Goal: Task Accomplishment & Management: Complete application form

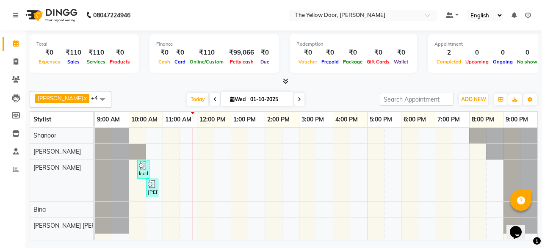
drag, startPoint x: 0, startPoint y: 0, endPoint x: 12, endPoint y: 54, distance: 55.5
click at [12, 54] on li "Invoice" at bounding box center [12, 62] width 25 height 18
click at [15, 63] on icon at bounding box center [16, 61] width 5 height 6
select select "service"
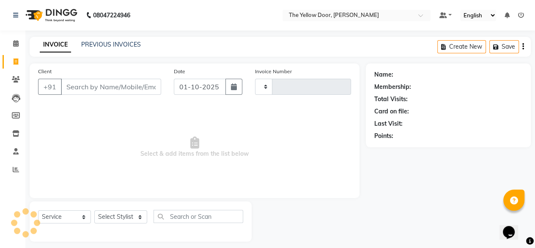
type input "02988"
select select "5650"
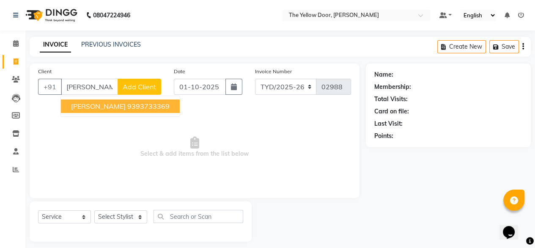
click at [72, 107] on span "[PERSON_NAME]" at bounding box center [98, 106] width 55 height 8
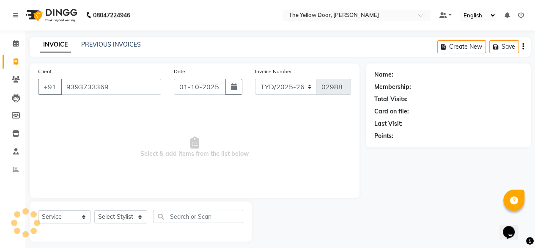
type input "9393733369"
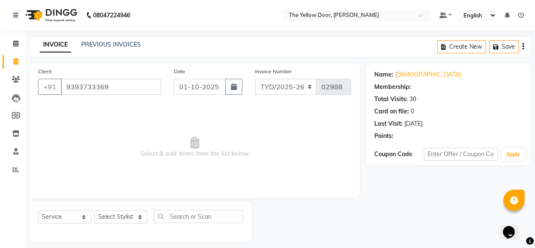
select select "1: Object"
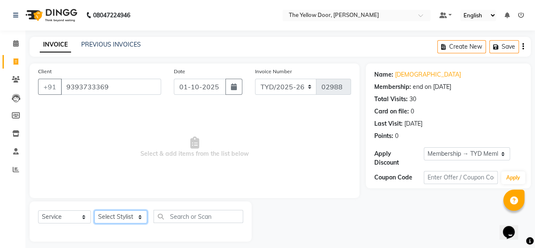
drag, startPoint x: 120, startPoint y: 222, endPoint x: 112, endPoint y: 191, distance: 32.0
click at [112, 191] on div "Client +91 9393733369 Date 01-10-2025 Invoice Number TYD/2025-26 V/2025-26 0298…" at bounding box center [194, 152] width 343 height 178
select select "36569"
click at [94, 211] on select "Select Stylist [PERSON_NAME] [PERSON_NAME] [PERSON_NAME] Housekeeping Manager […" at bounding box center [120, 216] width 53 height 13
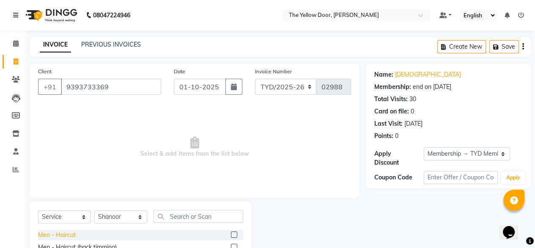
click at [61, 234] on div "Men - Haircut" at bounding box center [57, 235] width 38 height 9
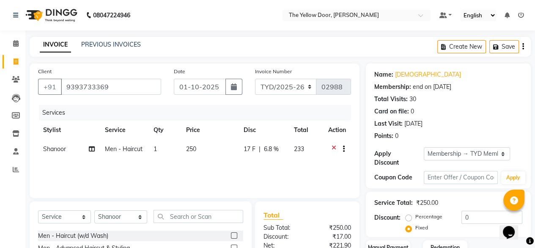
checkbox input "false"
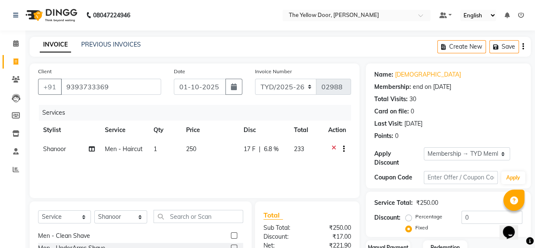
scroll to position [61, 0]
click at [61, 234] on div "Men - Clean Shave" at bounding box center [64, 235] width 52 height 9
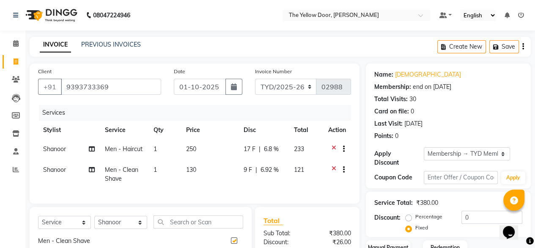
checkbox input "false"
click at [170, 229] on input "text" at bounding box center [199, 221] width 90 height 13
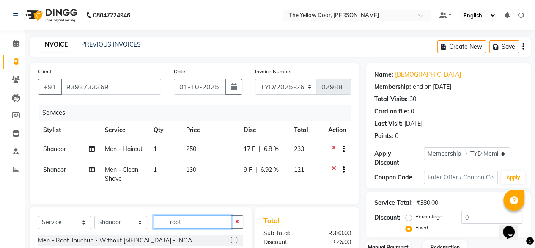
scroll to position [103, 0]
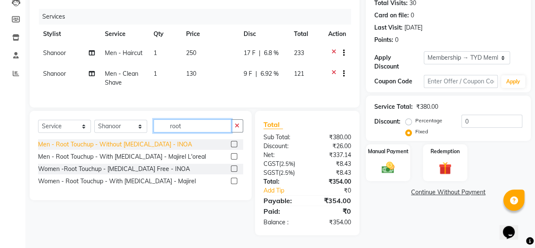
type input "root"
click at [156, 140] on div "Men - Root Touchup - Without [MEDICAL_DATA] - INOA" at bounding box center [115, 144] width 154 height 9
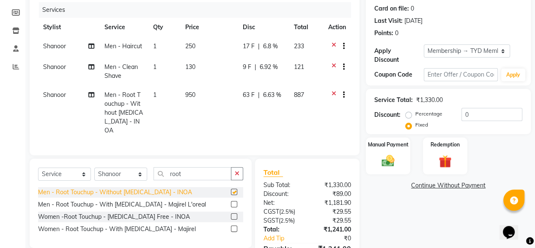
checkbox input "false"
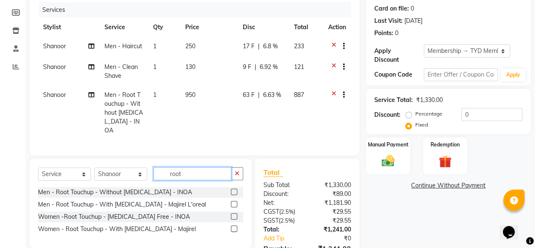
click at [181, 168] on input "root" at bounding box center [193, 173] width 78 height 13
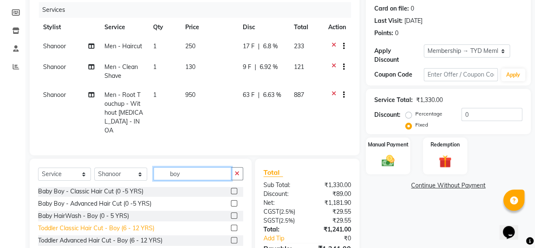
scroll to position [1, 0]
type input "boy"
click at [108, 227] on div "Toddler Classic Hair Cut - Boy (6 - 12 YRS)" at bounding box center [96, 227] width 116 height 9
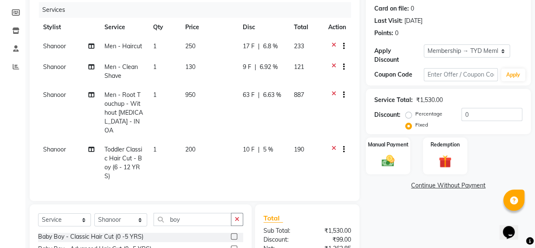
checkbox input "false"
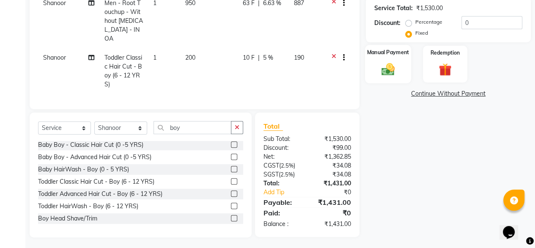
click at [374, 55] on div "Manual Payment" at bounding box center [388, 64] width 46 height 39
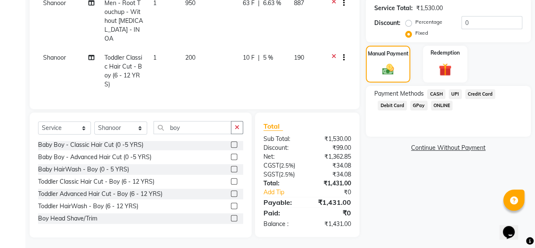
click at [440, 89] on span "CASH" at bounding box center [436, 94] width 18 height 10
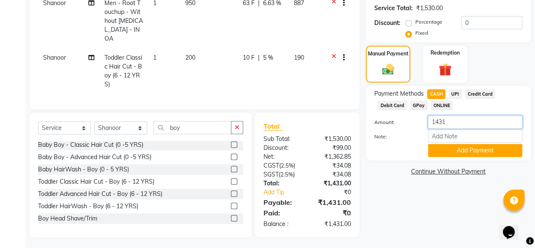
click at [449, 116] on input "1431" at bounding box center [475, 122] width 94 height 13
type input "1"
type input "1500"
click at [454, 144] on button "Add Payment" at bounding box center [475, 150] width 94 height 13
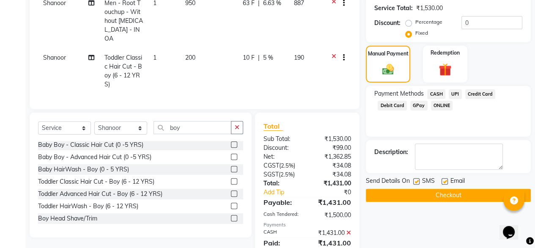
scroll to position [242, 0]
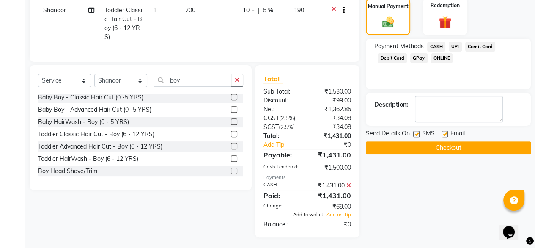
click at [312, 214] on span "Add to wallet" at bounding box center [308, 215] width 30 height 6
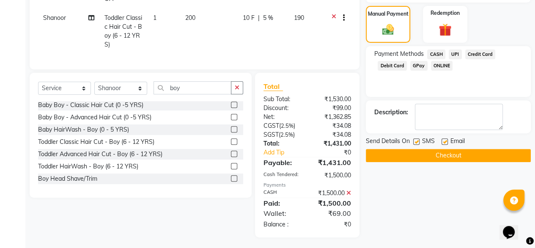
click at [444, 154] on button "Checkout" at bounding box center [448, 155] width 165 height 13
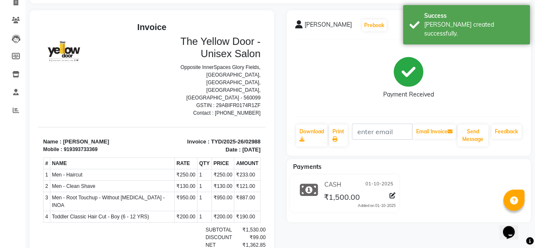
scroll to position [54, 0]
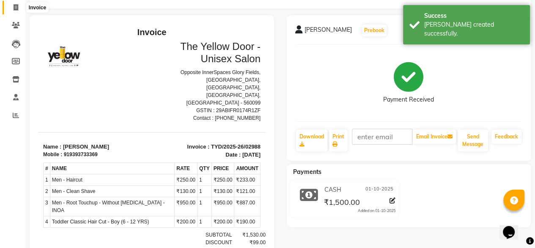
click at [13, 6] on span at bounding box center [15, 8] width 15 height 10
select select "service"
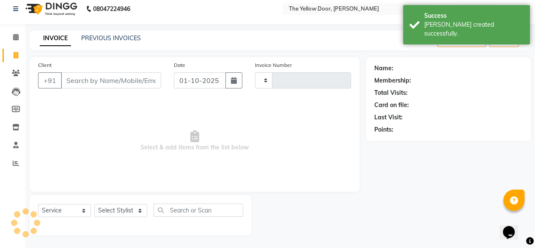
type input "02989"
select select "5650"
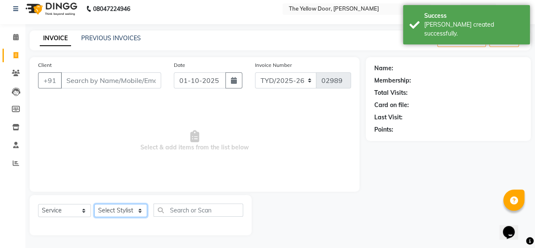
drag, startPoint x: 124, startPoint y: 210, endPoint x: 124, endPoint y: 175, distance: 35.6
click at [124, 175] on div "Client +91 Date 01-10-2025 Invoice Number TYD/2025-26 V/2025-26 02989 Select & …" at bounding box center [194, 146] width 343 height 178
select select "51707"
click at [94, 204] on select "Select Stylist [PERSON_NAME] [PERSON_NAME] [PERSON_NAME] Housekeeping Manager […" at bounding box center [120, 210] width 53 height 13
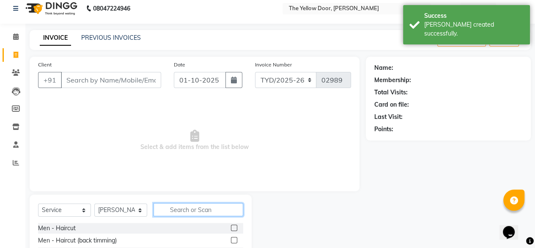
click at [173, 213] on input "text" at bounding box center [199, 209] width 90 height 13
type input "e"
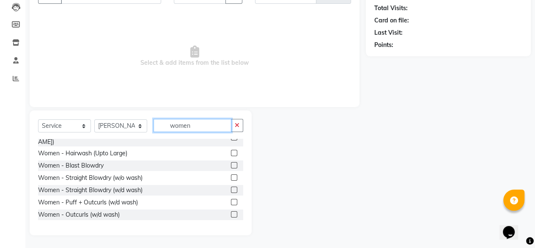
scroll to position [61, 0]
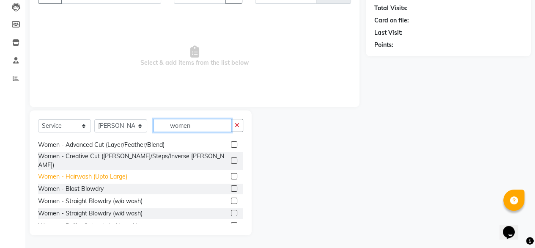
type input "women"
click at [98, 172] on div "Women - Hairwash (Upto Large)" at bounding box center [82, 176] width 89 height 9
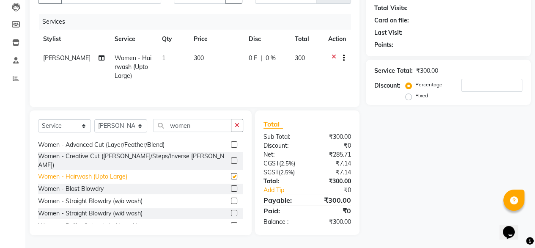
checkbox input "false"
click at [88, 185] on div "Women - Blast Blowdry" at bounding box center [71, 189] width 66 height 9
checkbox input "false"
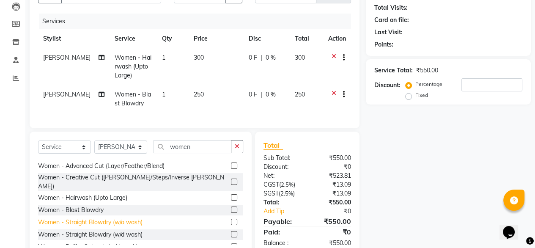
click at [91, 218] on div "Women - Straight Blowdry (w/o wash)" at bounding box center [90, 222] width 105 height 9
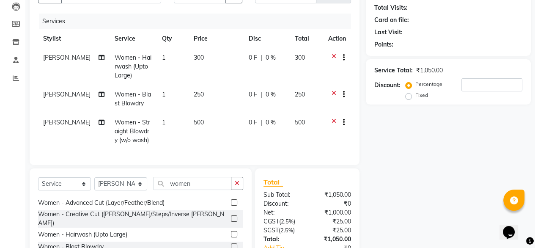
checkbox input "false"
click at [332, 94] on icon at bounding box center [334, 95] width 5 height 11
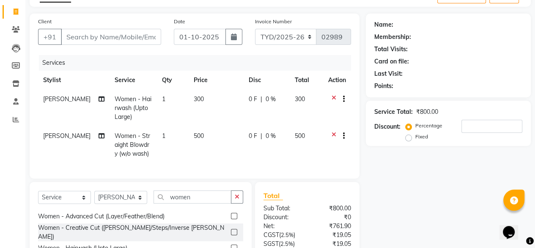
scroll to position [39, 0]
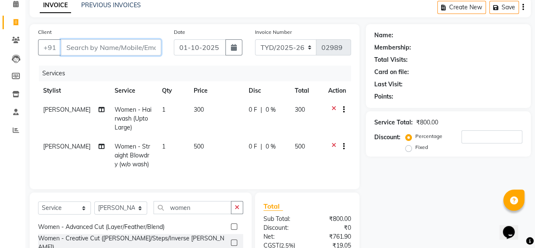
click at [154, 50] on input "Client" at bounding box center [111, 47] width 100 height 16
type input "8"
type input "0"
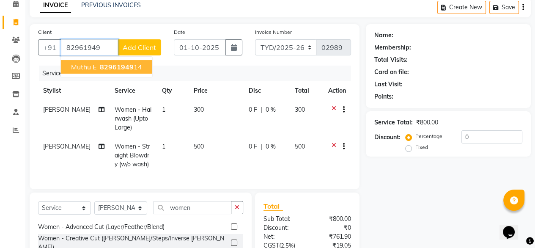
click at [124, 66] on span "82961949" at bounding box center [117, 67] width 34 height 8
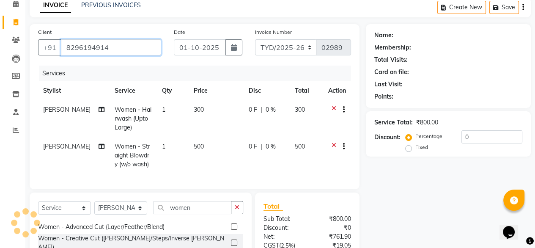
type input "8296194914"
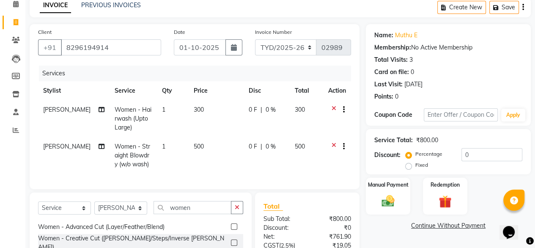
scroll to position [128, 0]
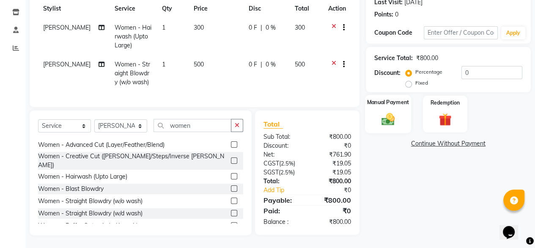
click at [384, 116] on img at bounding box center [389, 118] width 22 height 15
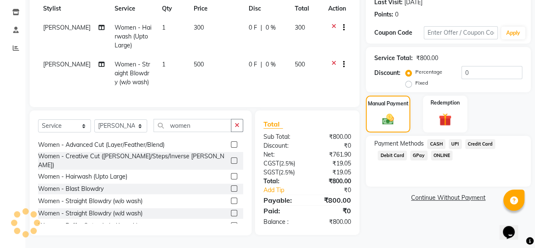
click at [455, 139] on span "UPI" at bounding box center [455, 144] width 13 height 10
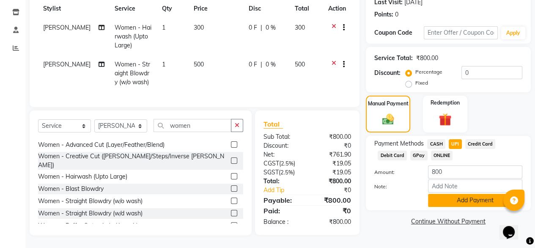
click at [438, 194] on button "Add Payment" at bounding box center [475, 200] width 94 height 13
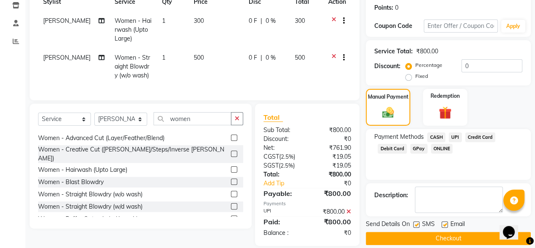
scroll to position [146, 0]
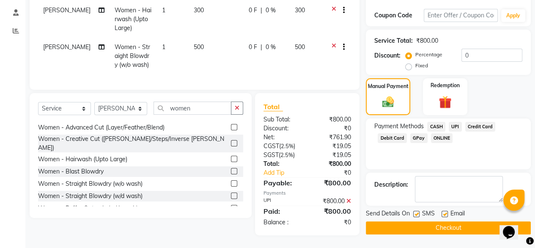
click at [406, 221] on button "Checkout" at bounding box center [448, 227] width 165 height 13
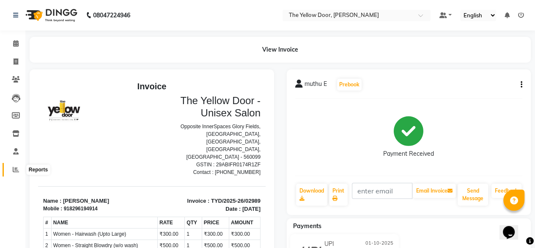
click at [14, 168] on icon at bounding box center [16, 169] width 6 height 6
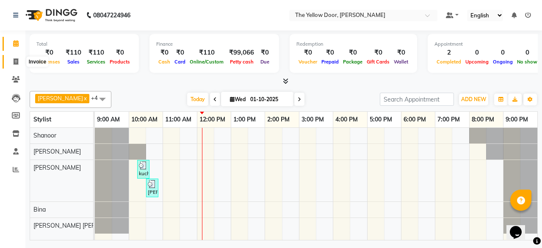
click at [14, 59] on icon at bounding box center [16, 61] width 5 height 6
select select "service"
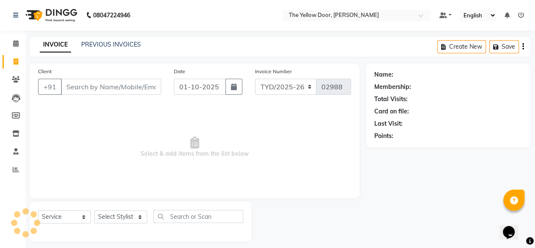
click at [104, 87] on input "Client" at bounding box center [111, 87] width 100 height 16
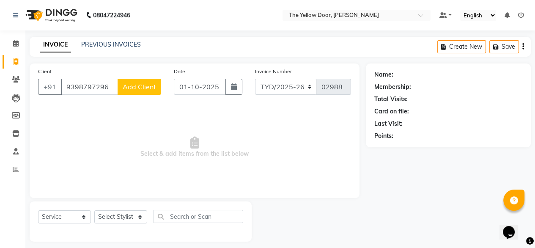
type input "9398797296"
click at [132, 89] on span "Add Client" at bounding box center [139, 87] width 33 height 8
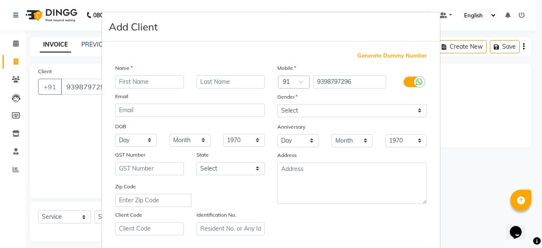
click at [158, 78] on input "text" at bounding box center [149, 81] width 69 height 13
click at [119, 81] on input "kmahy" at bounding box center [149, 81] width 69 height 13
click at [144, 84] on input "mahy" at bounding box center [149, 81] width 69 height 13
type input "m"
type input "mahanyas"
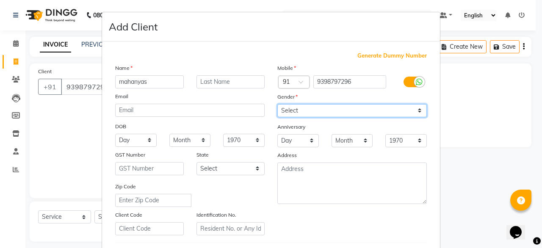
click at [289, 113] on select "Select [DEMOGRAPHIC_DATA] [DEMOGRAPHIC_DATA] Other Prefer Not To Say" at bounding box center [351, 110] width 149 height 13
select select "[DEMOGRAPHIC_DATA]"
click at [277, 105] on select "Select [DEMOGRAPHIC_DATA] [DEMOGRAPHIC_DATA] Other Prefer Not To Say" at bounding box center [351, 110] width 149 height 13
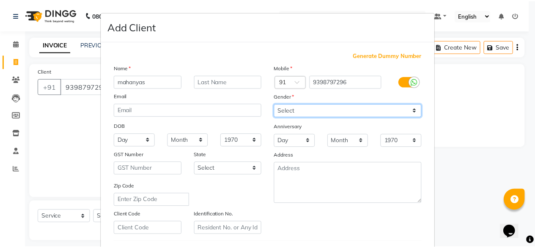
scroll to position [147, 0]
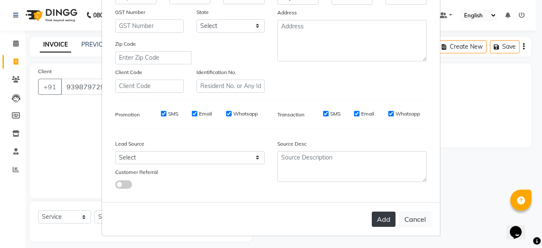
click at [382, 222] on button "Add" at bounding box center [384, 219] width 24 height 15
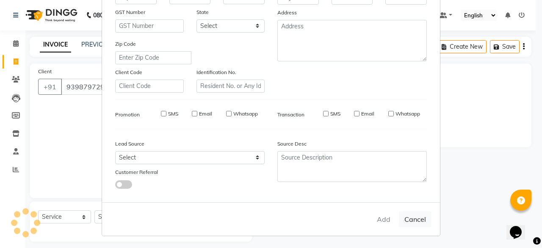
select select
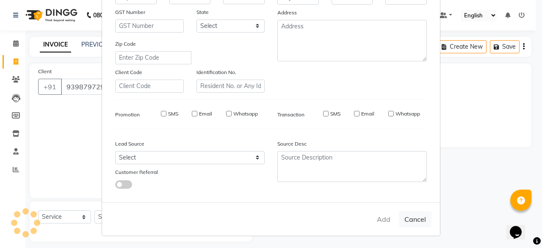
select select
checkbox input "false"
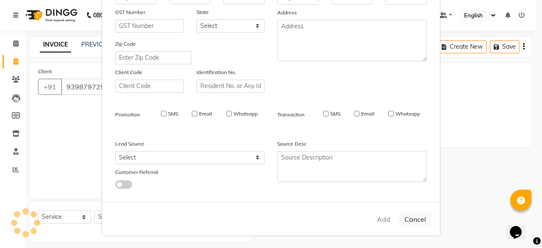
checkbox input "false"
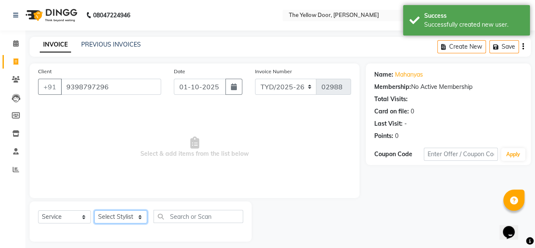
click at [127, 217] on select "Select Stylist [PERSON_NAME] [PERSON_NAME] [PERSON_NAME] Housekeeping Manager […" at bounding box center [120, 216] width 53 height 13
select select "41281"
click at [94, 211] on select "Select Stylist [PERSON_NAME] [PERSON_NAME] [PERSON_NAME] Housekeeping Manager […" at bounding box center [120, 216] width 53 height 13
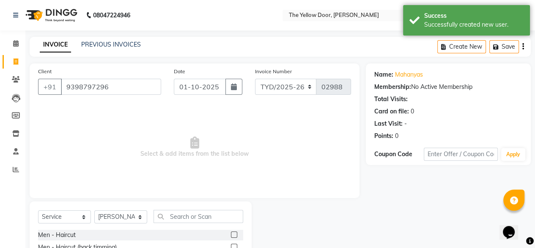
click at [231, 231] on div at bounding box center [237, 235] width 12 height 11
click at [231, 234] on label at bounding box center [234, 235] width 6 height 6
click at [231, 234] on input "checkbox" at bounding box center [234, 235] width 6 height 6
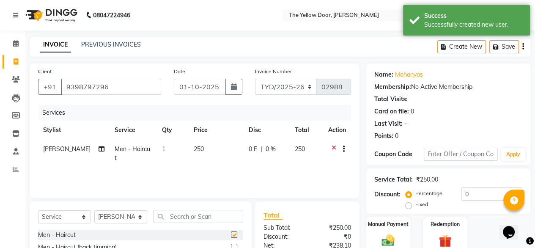
checkbox input "false"
click at [197, 214] on input "text" at bounding box center [199, 216] width 90 height 13
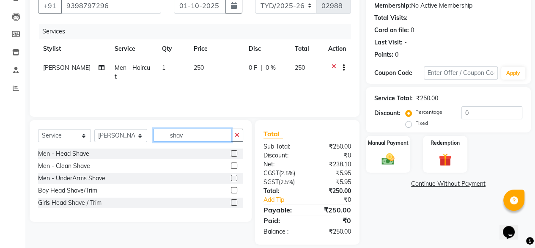
scroll to position [82, 0]
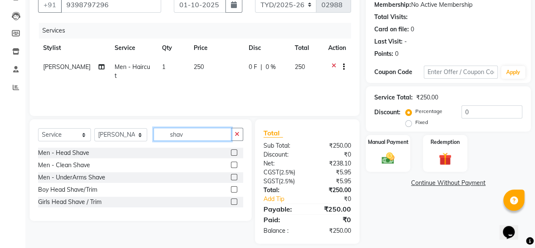
type input "shav"
click at [234, 165] on label at bounding box center [234, 165] width 6 height 6
click at [234, 165] on input "checkbox" at bounding box center [234, 166] width 6 height 6
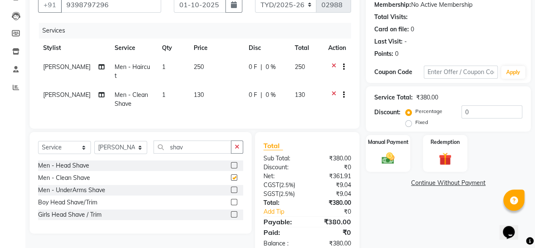
checkbox input "false"
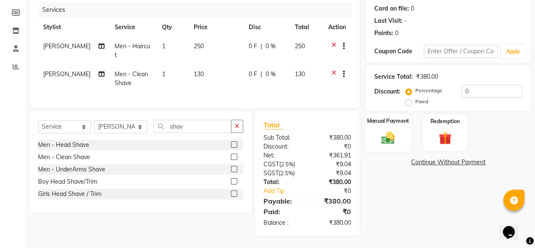
click at [400, 143] on div "Manual Payment" at bounding box center [388, 132] width 46 height 39
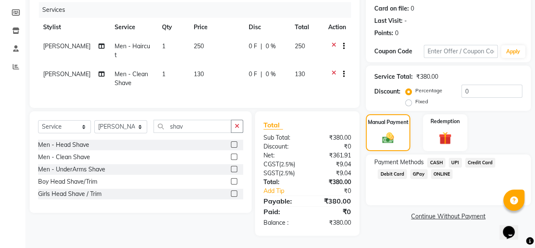
click at [457, 163] on span "UPI" at bounding box center [455, 163] width 13 height 10
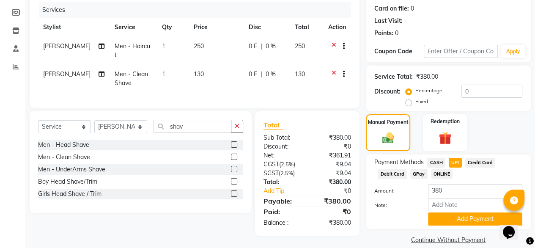
scroll to position [115, 0]
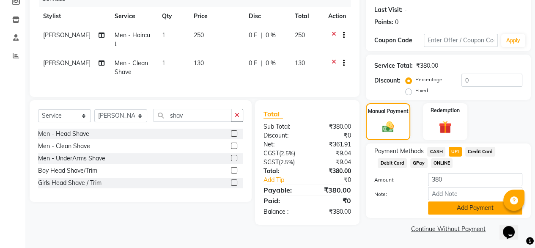
click at [469, 205] on button "Add Payment" at bounding box center [475, 207] width 94 height 13
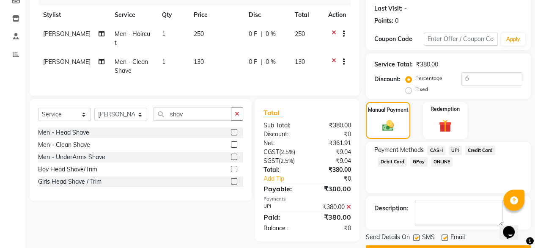
scroll to position [138, 0]
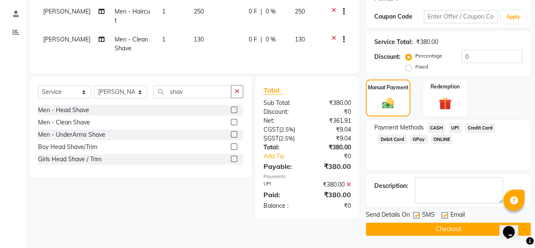
click at [445, 213] on label at bounding box center [445, 215] width 6 height 6
click at [445, 213] on input "checkbox" at bounding box center [445, 216] width 6 height 6
checkbox input "false"
click at [425, 226] on button "Checkout" at bounding box center [448, 229] width 165 height 13
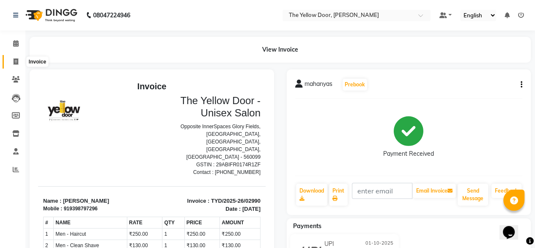
click at [16, 61] on icon at bounding box center [16, 61] width 5 height 6
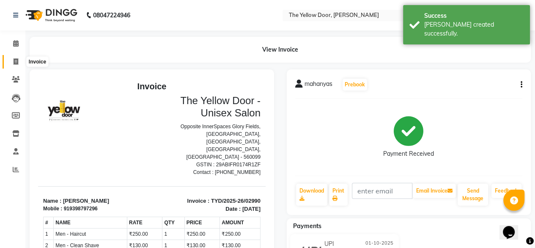
select select "service"
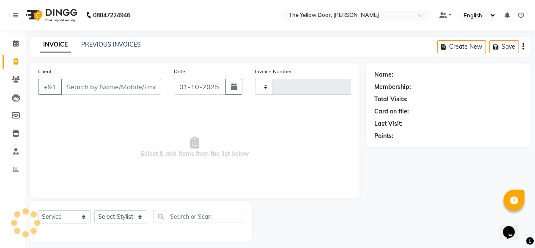
scroll to position [7, 0]
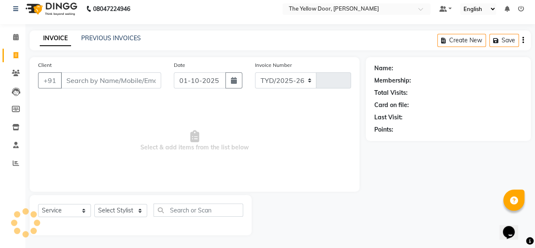
select select "5650"
type input "02991"
